Goal: Find specific page/section: Find specific page/section

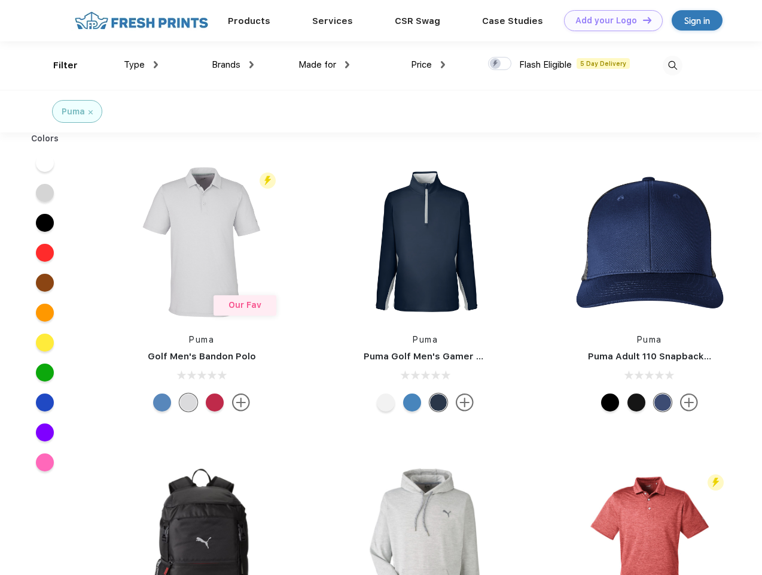
click at [609, 20] on link "Add your Logo Design Tool" at bounding box center [613, 20] width 99 height 21
click at [0, 0] on div "Design Tool" at bounding box center [0, 0] width 0 height 0
click at [642, 20] on link "Add your Logo Design Tool" at bounding box center [613, 20] width 99 height 21
click at [57, 65] on div "Filter" at bounding box center [65, 66] width 25 height 14
click at [141, 65] on span "Type" at bounding box center [134, 64] width 21 height 11
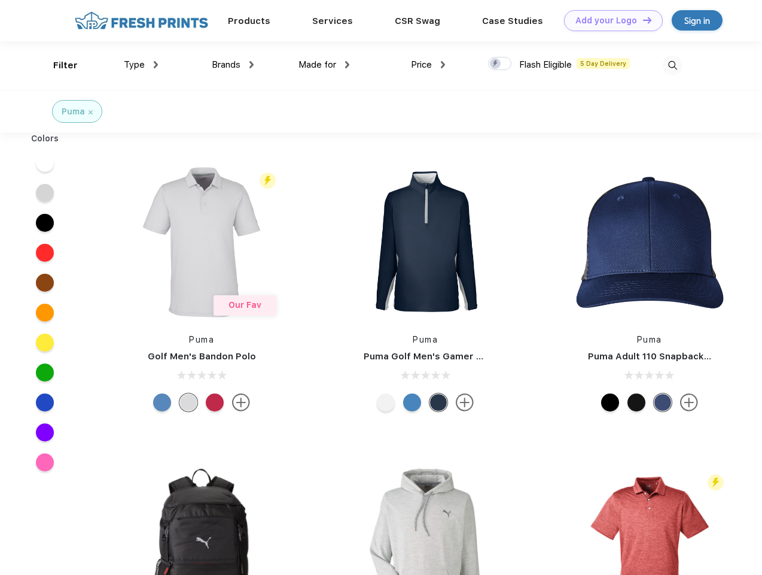
click at [233, 65] on span "Brands" at bounding box center [226, 64] width 29 height 11
click at [324, 65] on span "Made for" at bounding box center [318, 64] width 38 height 11
click at [429, 65] on span "Price" at bounding box center [421, 64] width 21 height 11
click at [500, 64] on div at bounding box center [499, 63] width 23 height 13
click at [496, 64] on input "checkbox" at bounding box center [492, 60] width 8 height 8
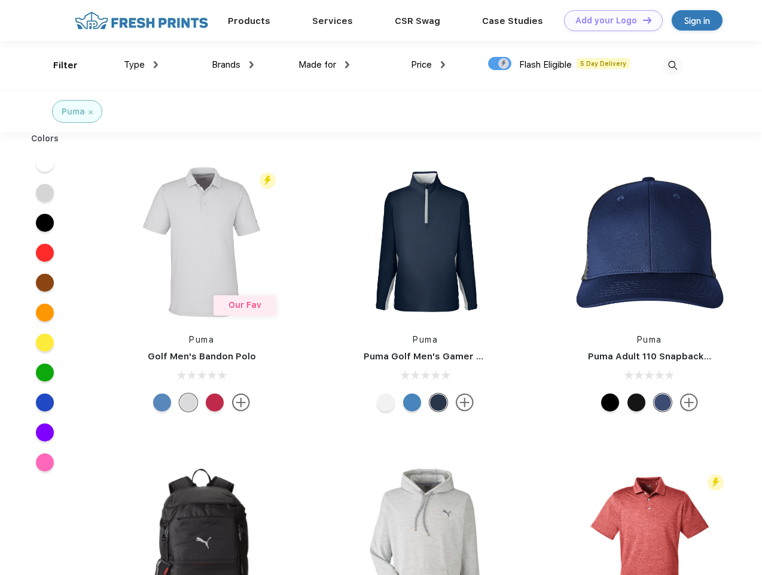
click at [673, 65] on img at bounding box center [673, 66] width 20 height 20
